Goal: Check status

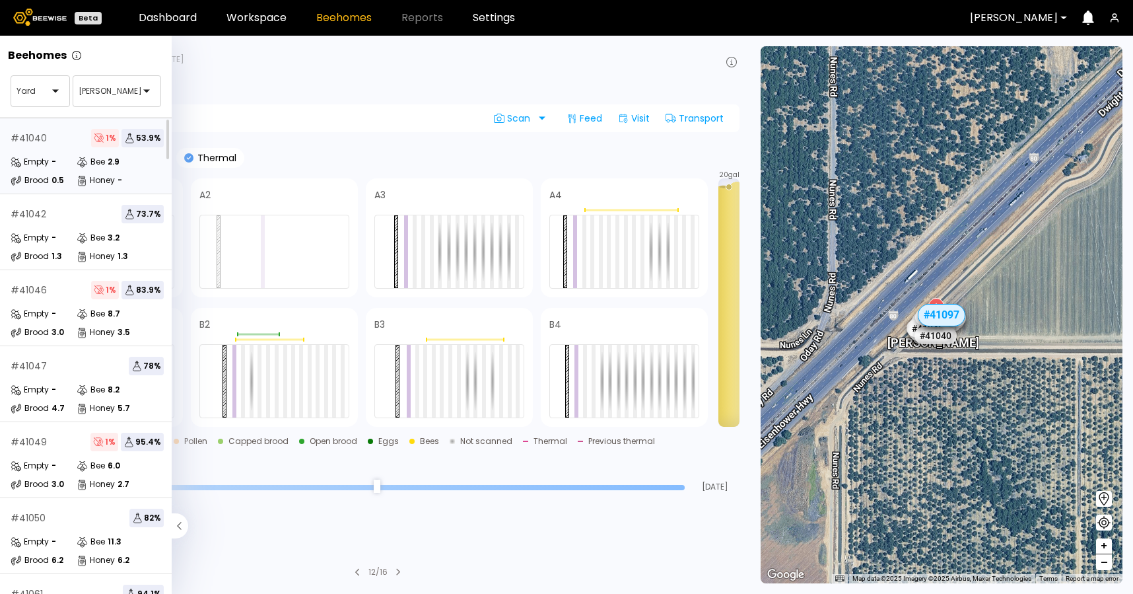
click at [85, 189] on div "# 41040 1 % 53.9 % Empty - Bee 2.9 Brood 0.5 Honey -" at bounding box center [87, 156] width 174 height 76
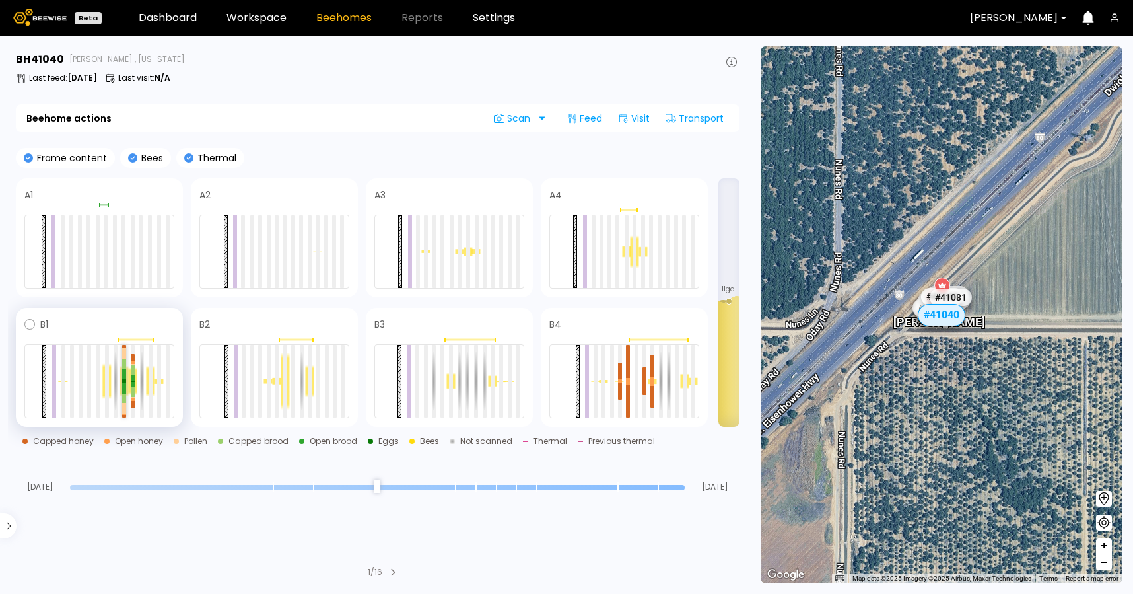
click at [123, 390] on div at bounding box center [124, 388] width 4 height 11
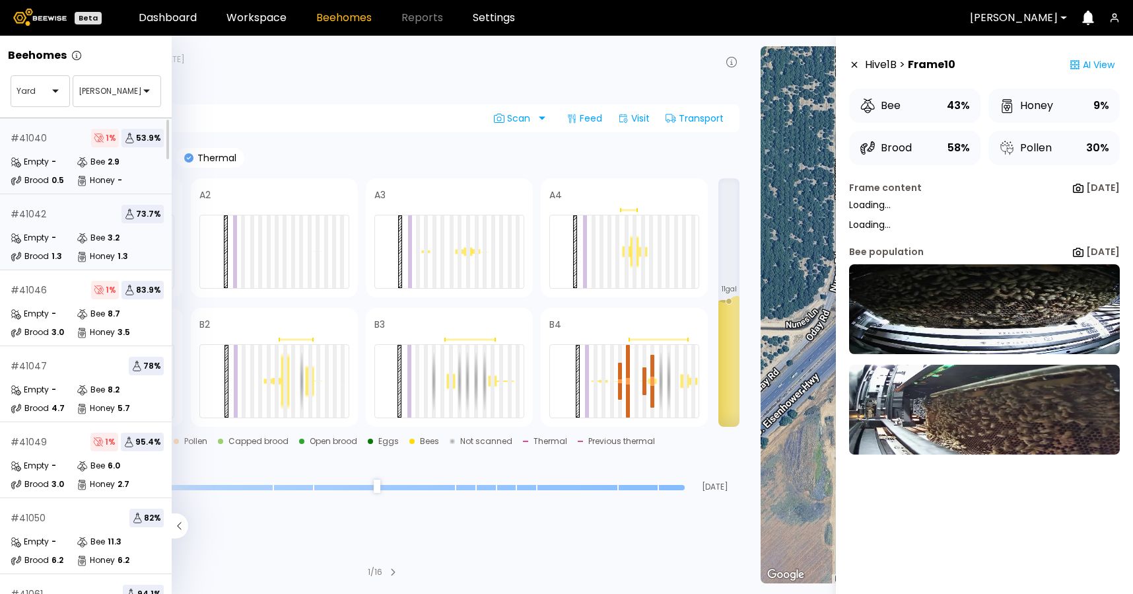
click at [63, 250] on div "Brood 1.3" at bounding box center [44, 256] width 66 height 13
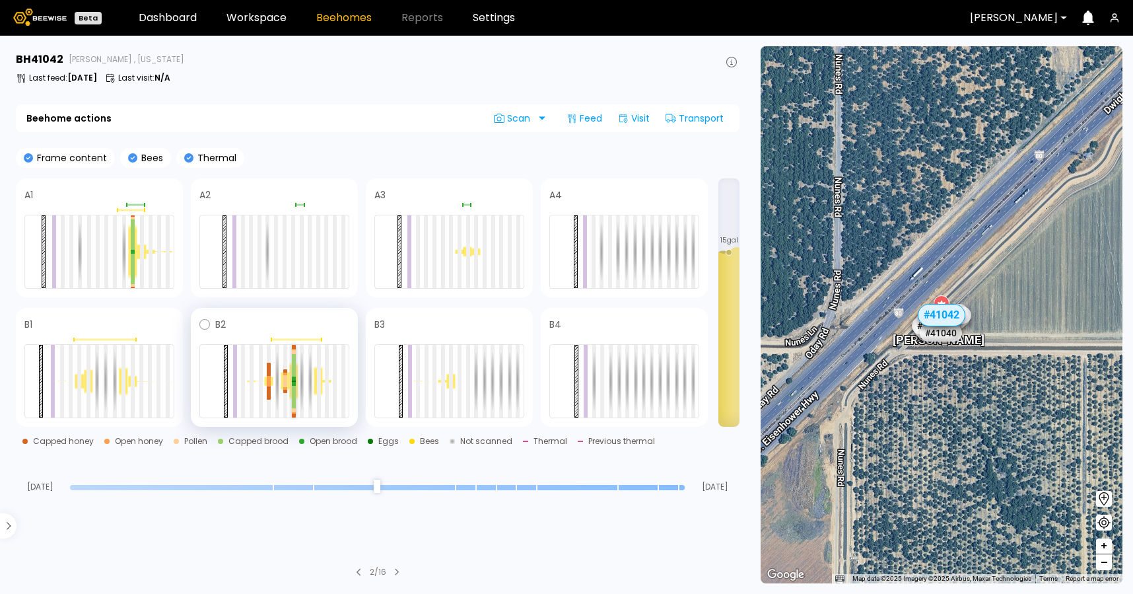
click at [294, 397] on div at bounding box center [294, 397] width 4 height 22
